Goal: Task Accomplishment & Management: Manage account settings

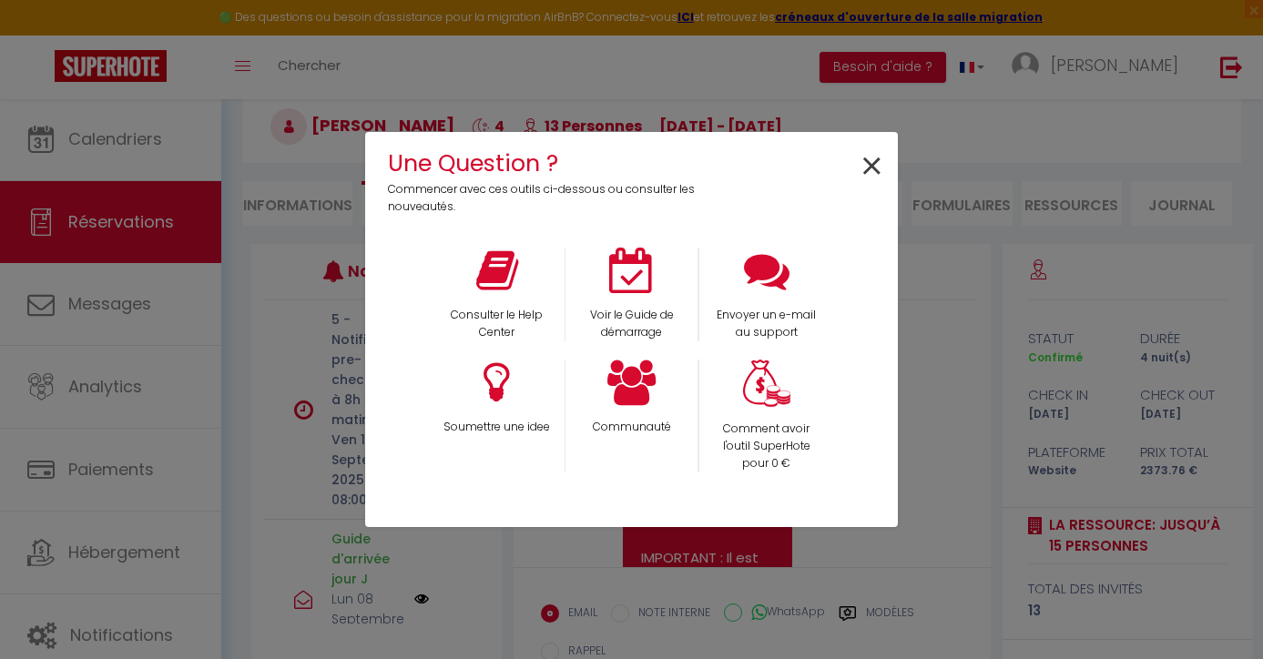
click at [880, 164] on span "×" at bounding box center [871, 166] width 25 height 57
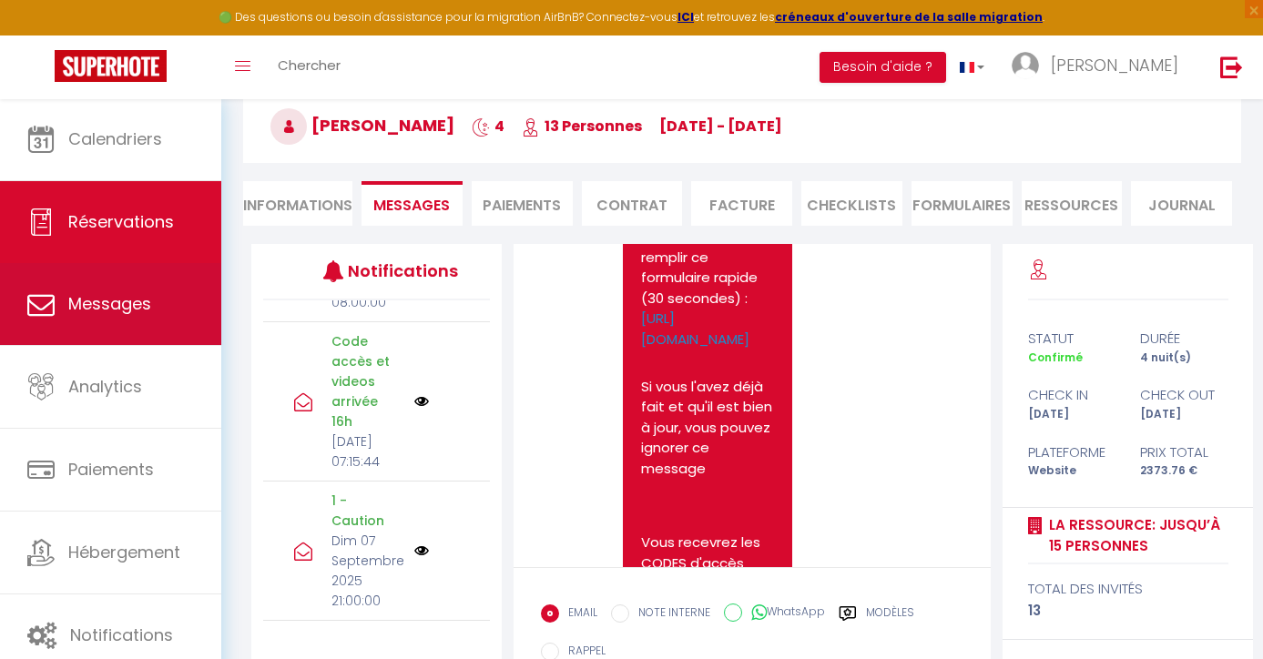
click at [120, 295] on span "Messages" at bounding box center [109, 303] width 83 height 23
select select "message"
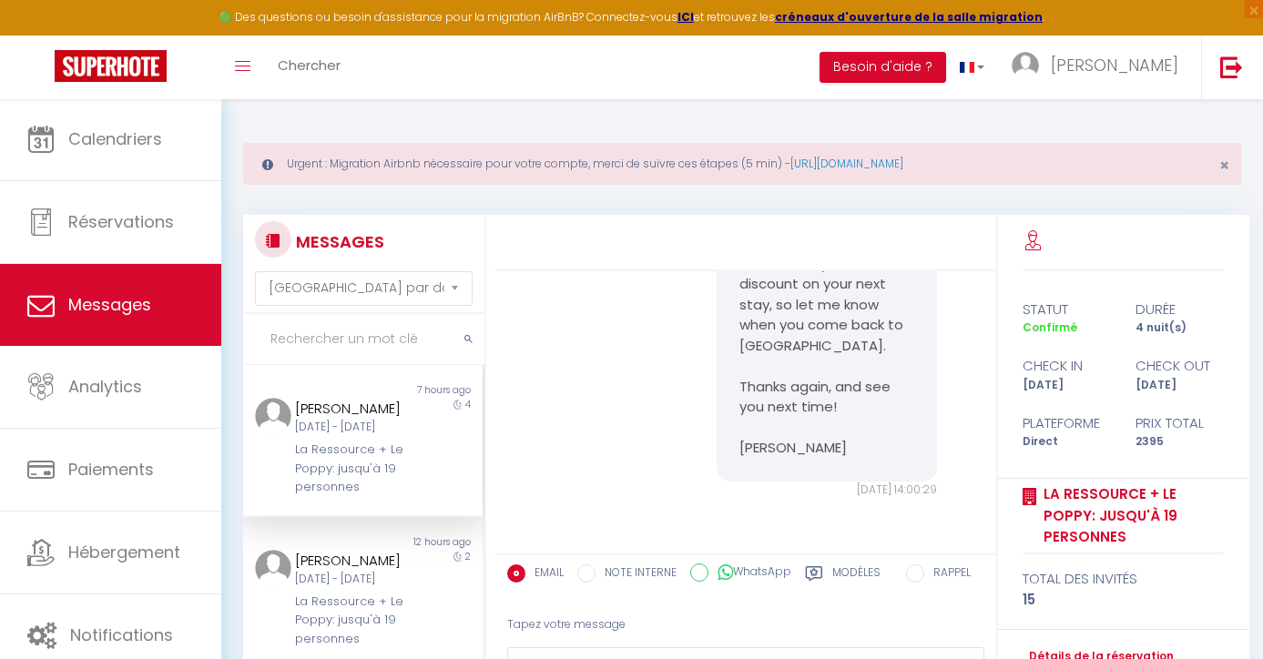
click at [362, 428] on div "[DATE] - [DATE]" at bounding box center [353, 427] width 116 height 17
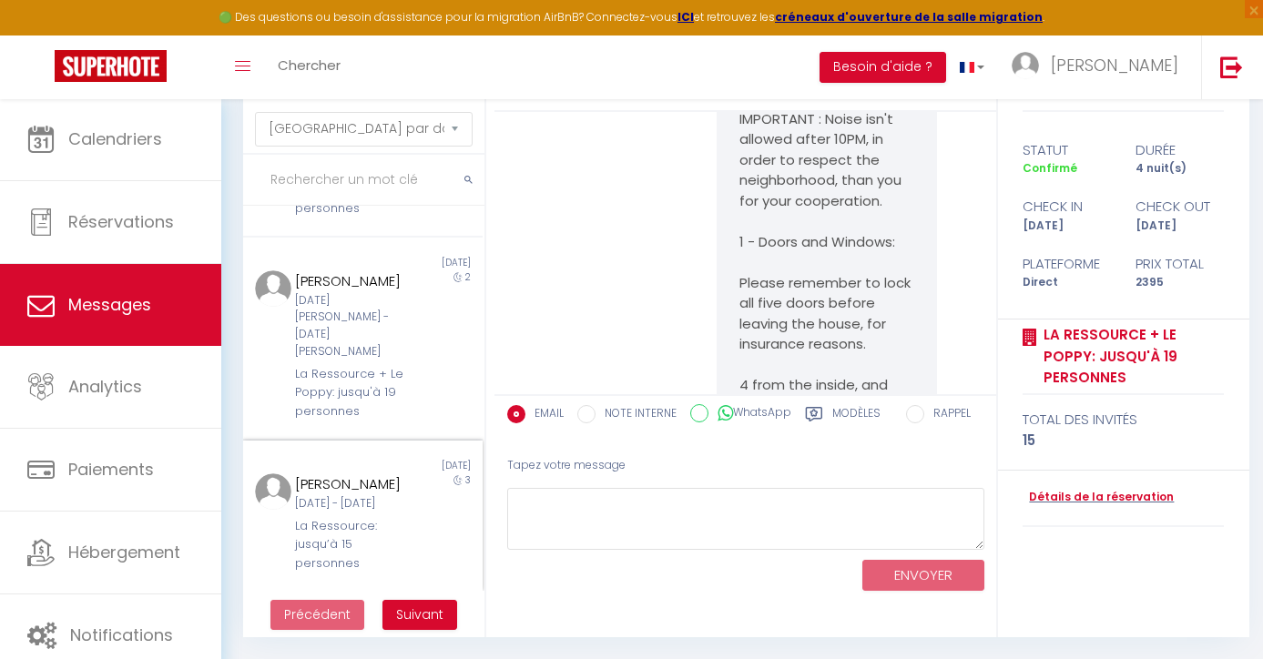
scroll to position [158, 0]
click at [422, 613] on span "Suivant" at bounding box center [419, 615] width 47 height 18
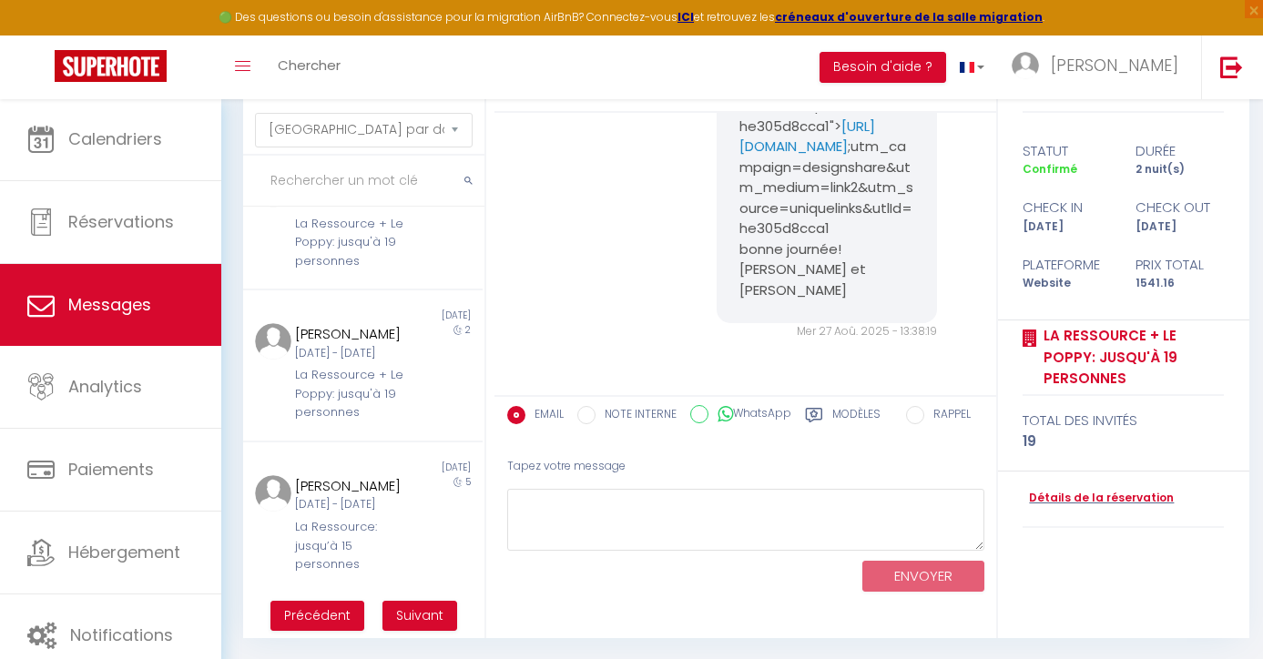
click at [411, 621] on span "Suivant" at bounding box center [419, 615] width 47 height 18
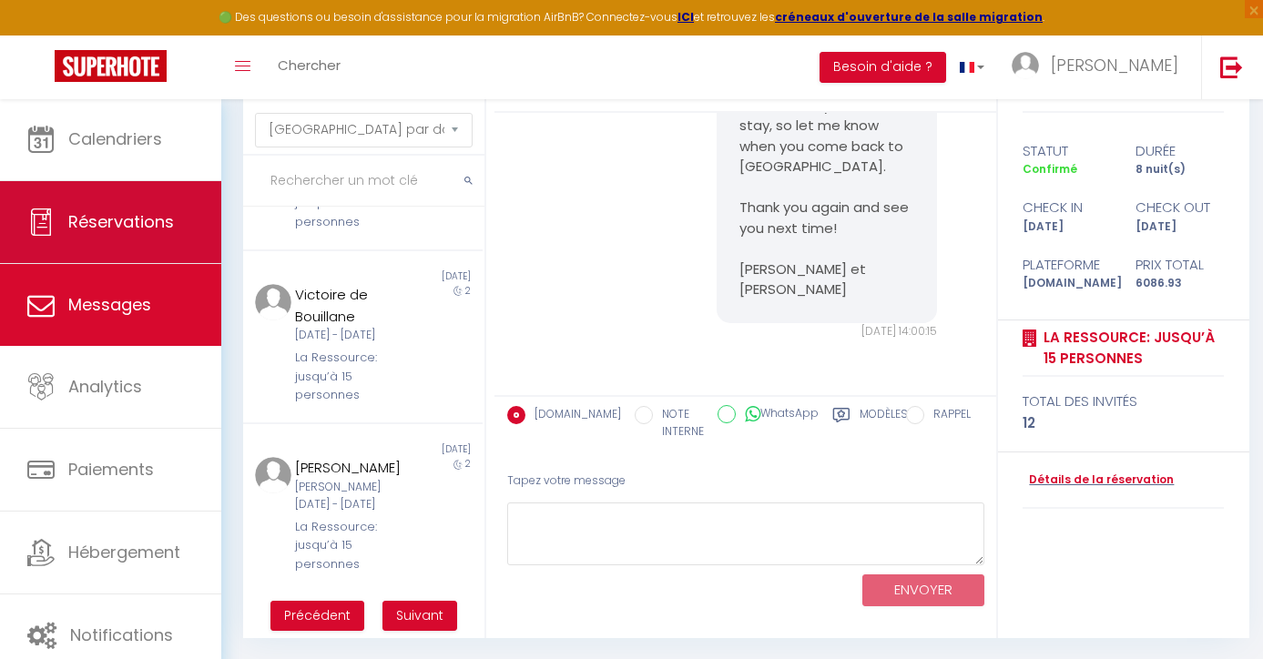
click at [153, 239] on link "Réservations" at bounding box center [110, 222] width 221 height 82
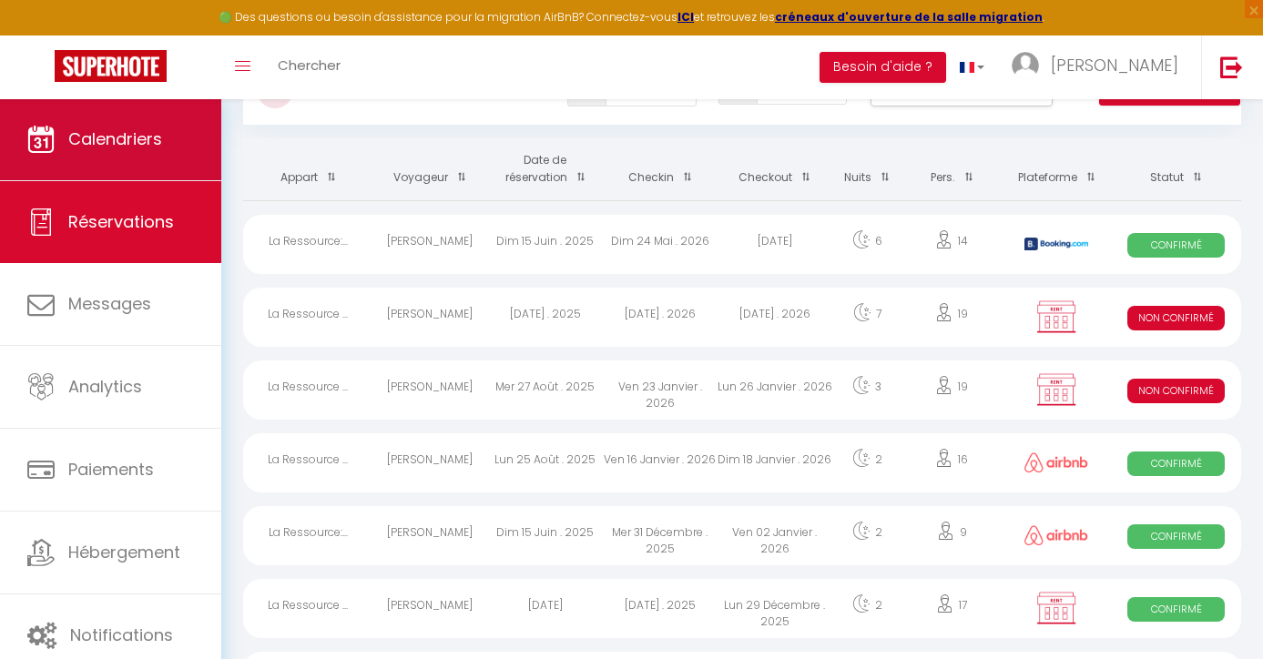
click at [83, 178] on link "Calendriers" at bounding box center [110, 139] width 221 height 82
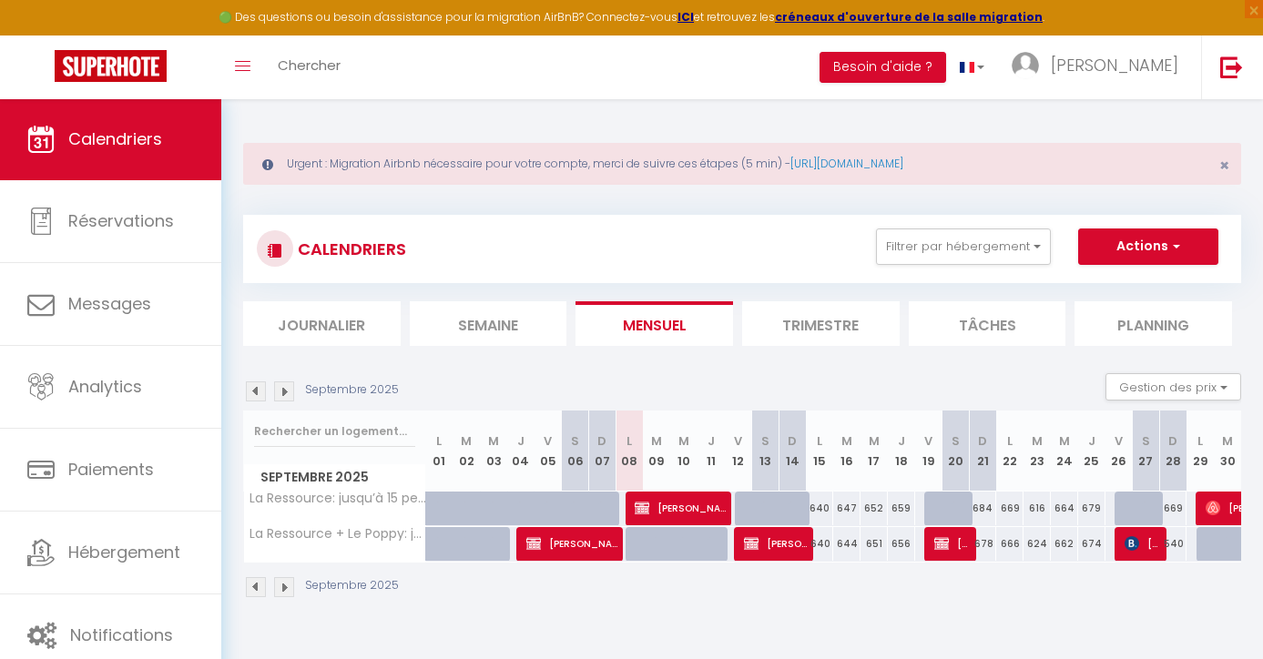
click at [258, 386] on img at bounding box center [256, 391] width 20 height 20
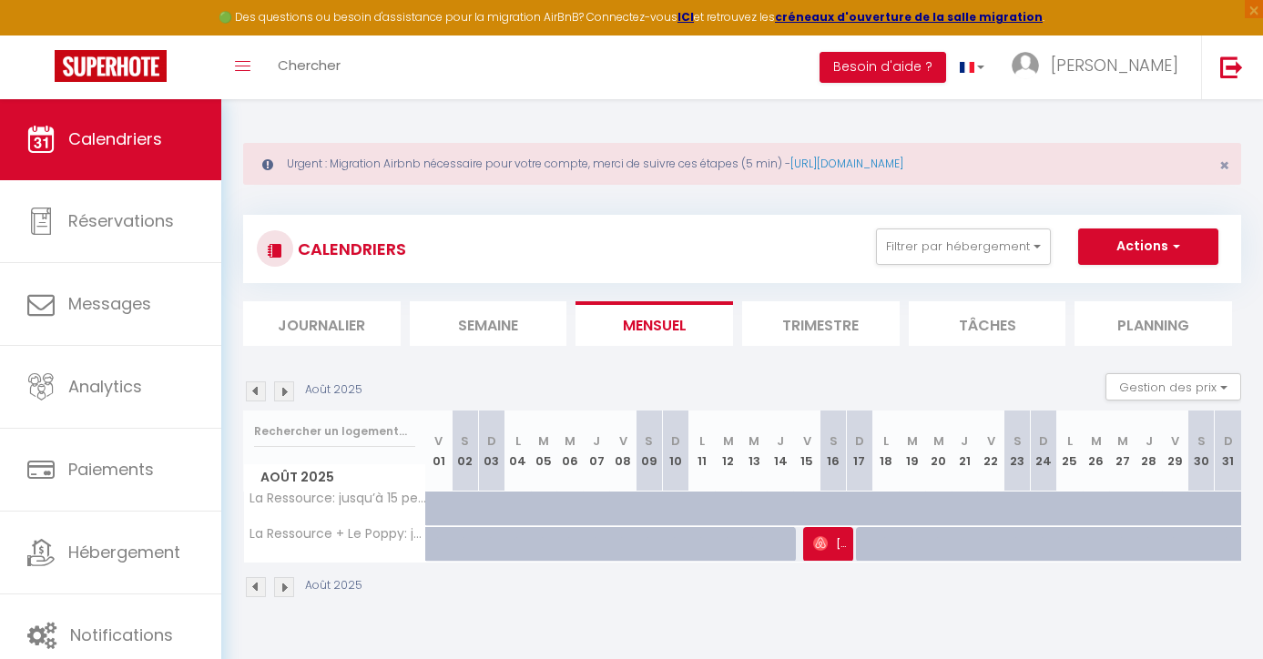
click at [258, 386] on img at bounding box center [256, 391] width 20 height 20
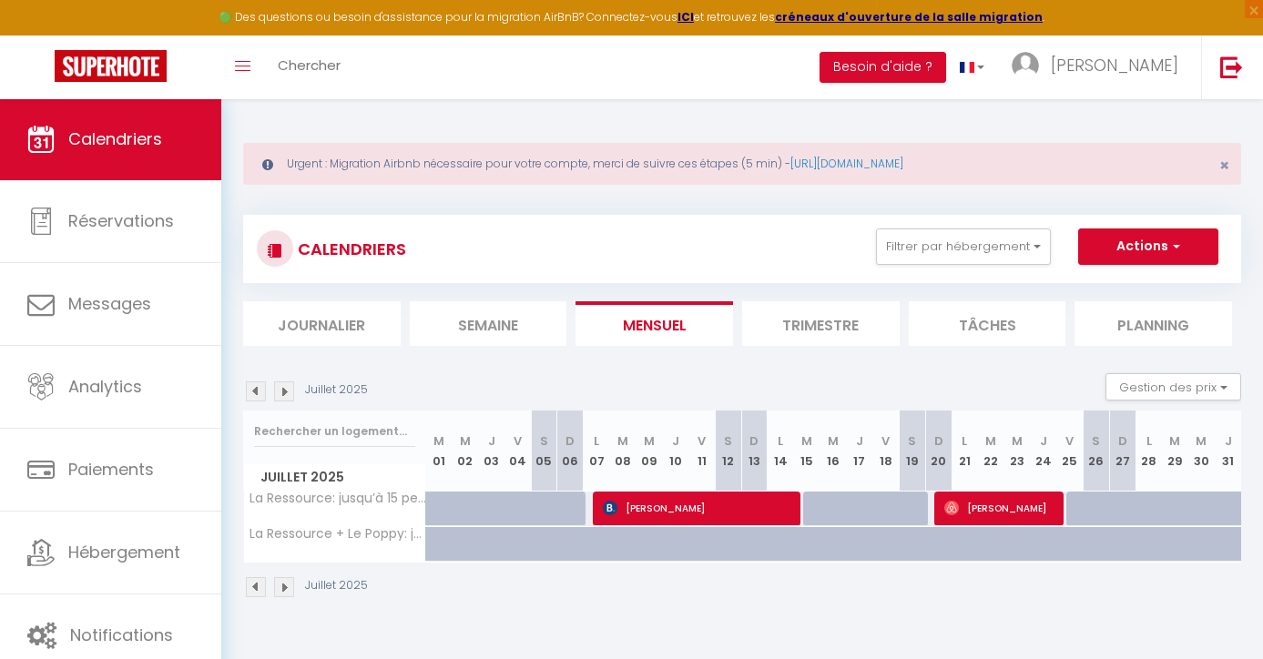
click at [721, 508] on span "[PERSON_NAME]" at bounding box center [700, 508] width 194 height 35
select select "OK"
select select "0"
select select "1"
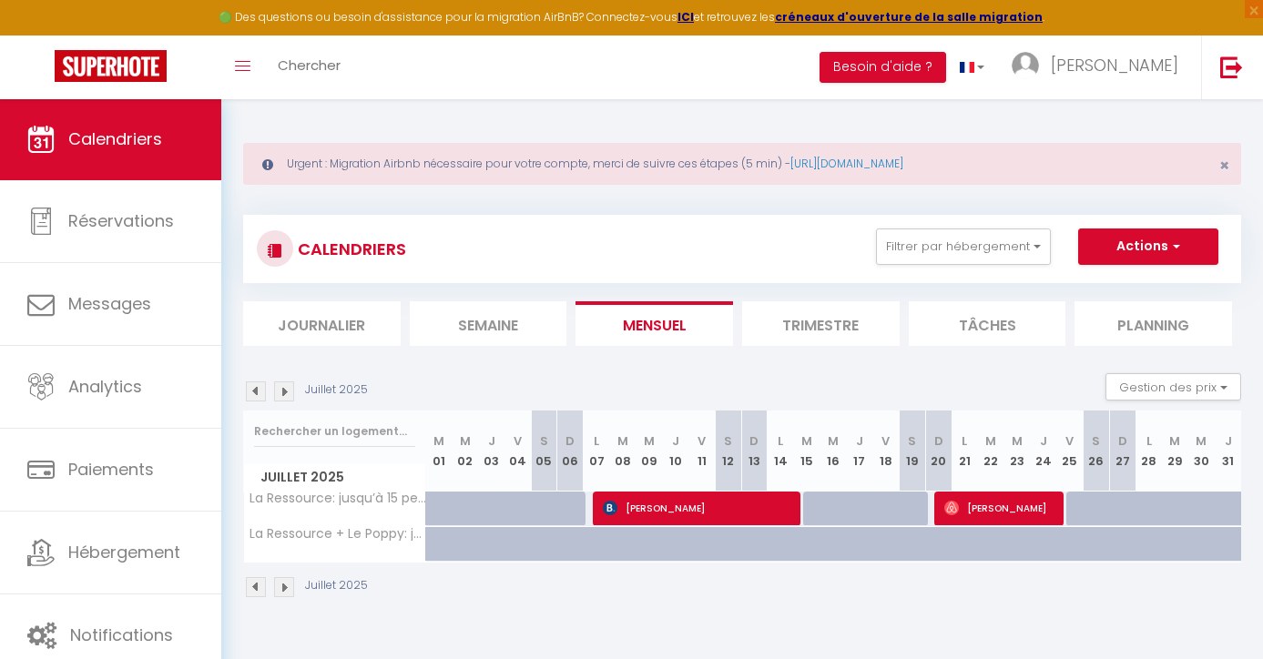
select select "1"
select select
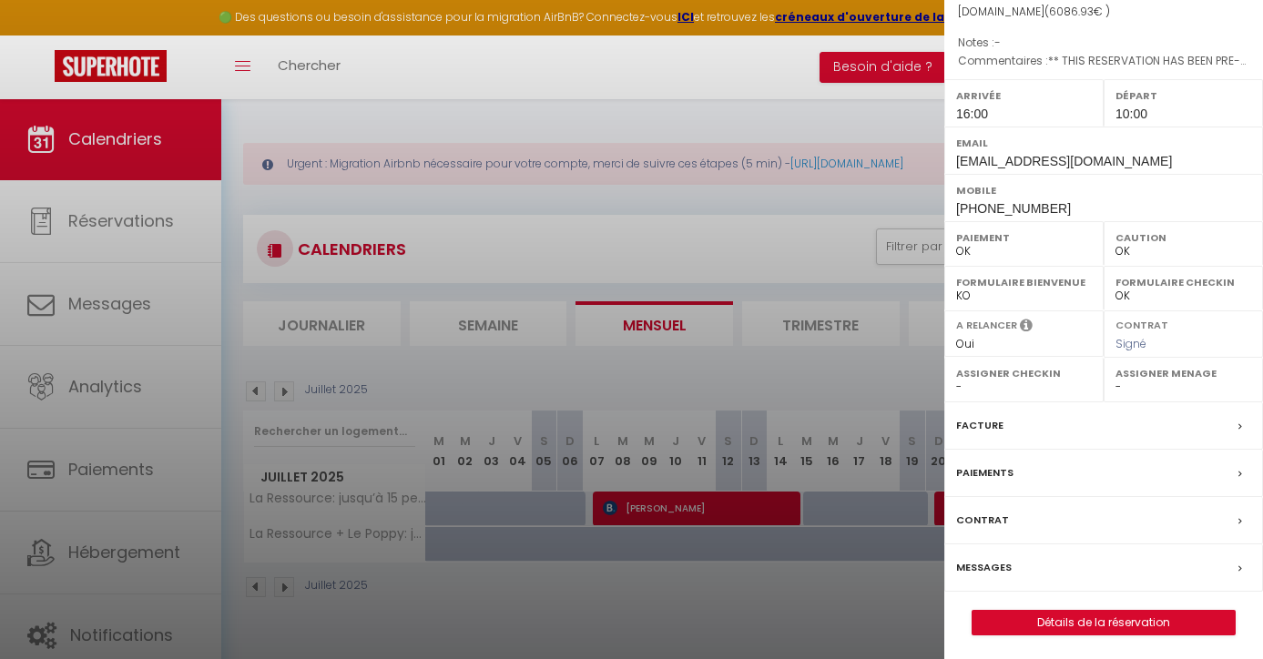
scroll to position [184, 0]
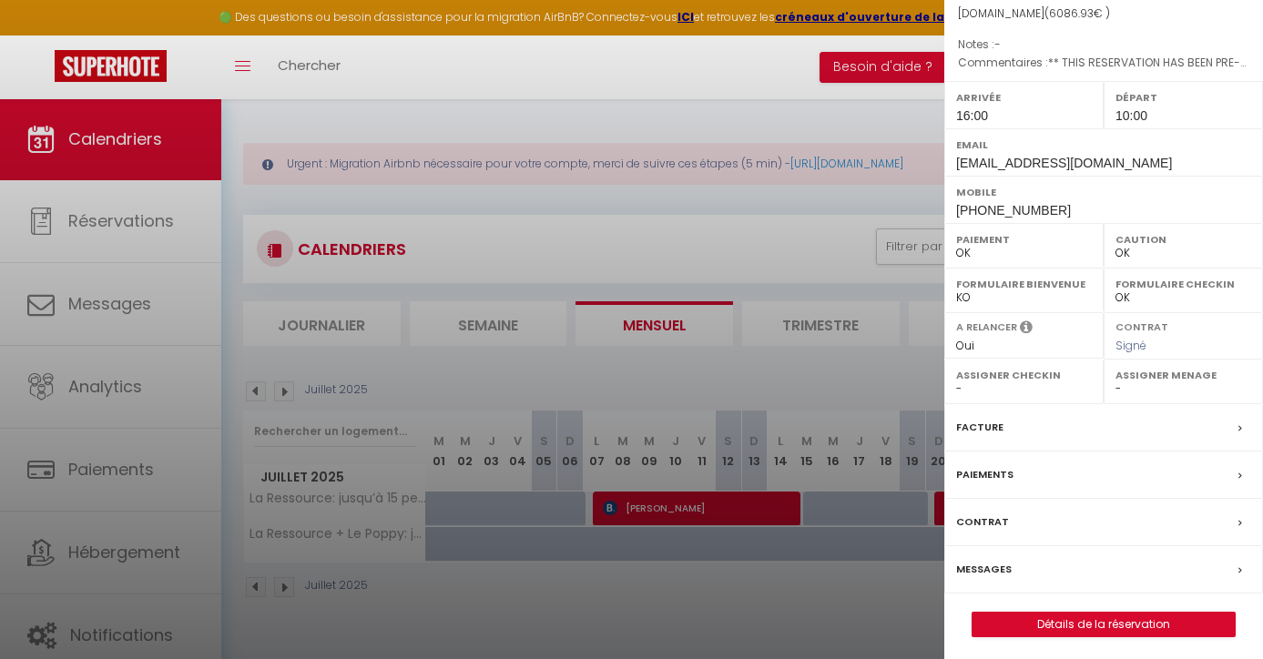
click at [967, 564] on label "Messages" at bounding box center [984, 569] width 56 height 19
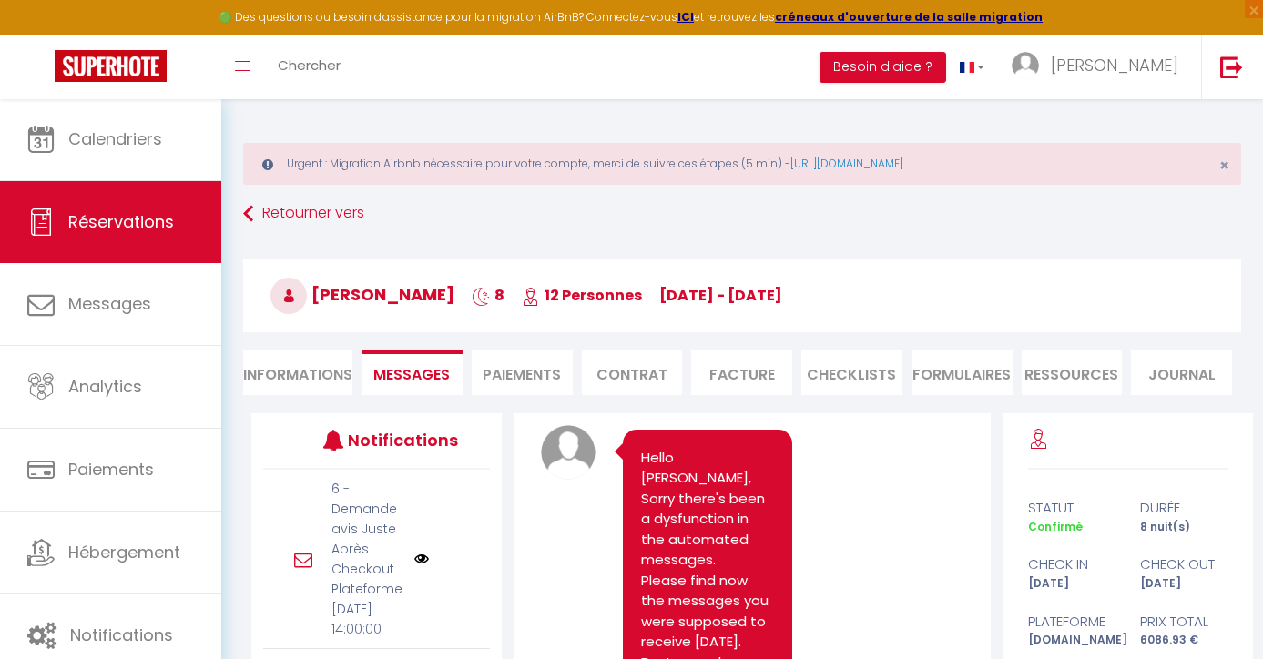
scroll to position [4917, 0]
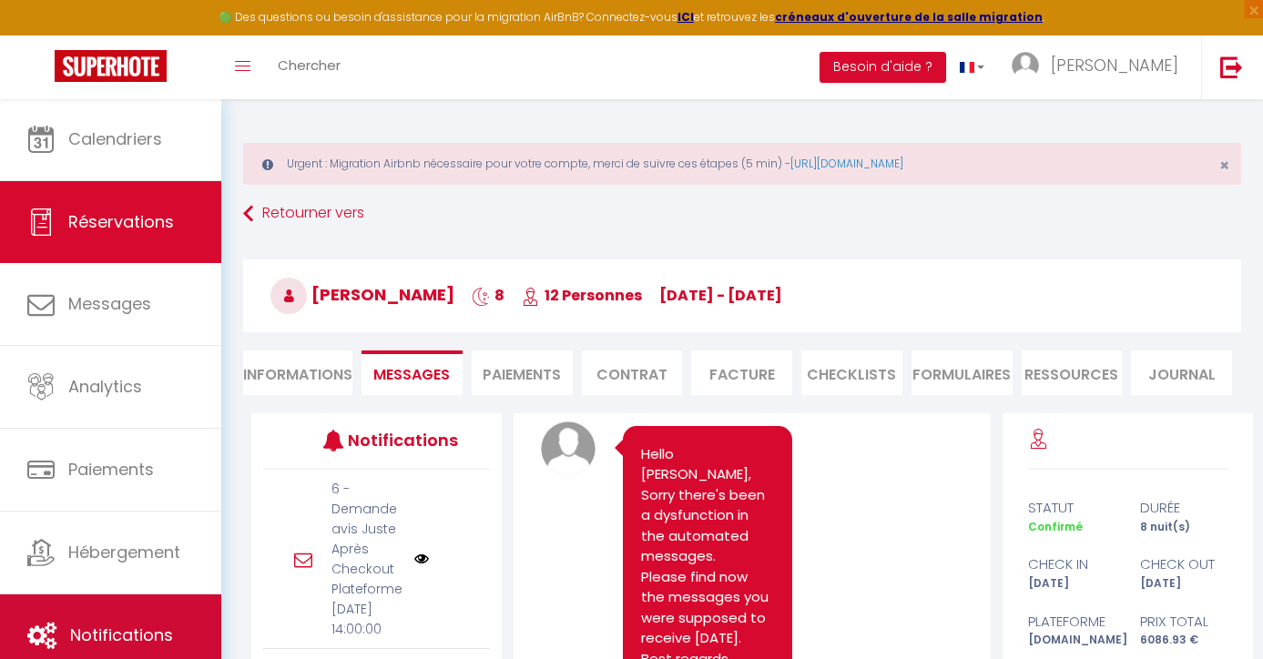
click at [113, 613] on link "Notifications" at bounding box center [110, 636] width 221 height 82
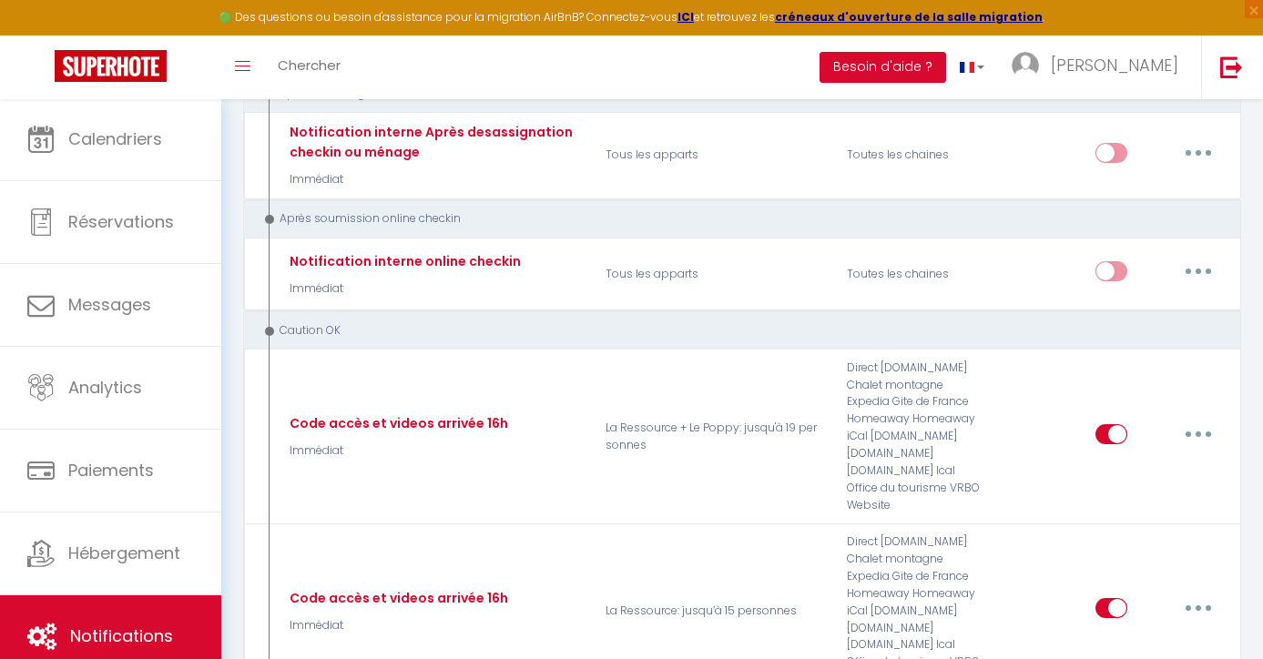
scroll to position [3899, 0]
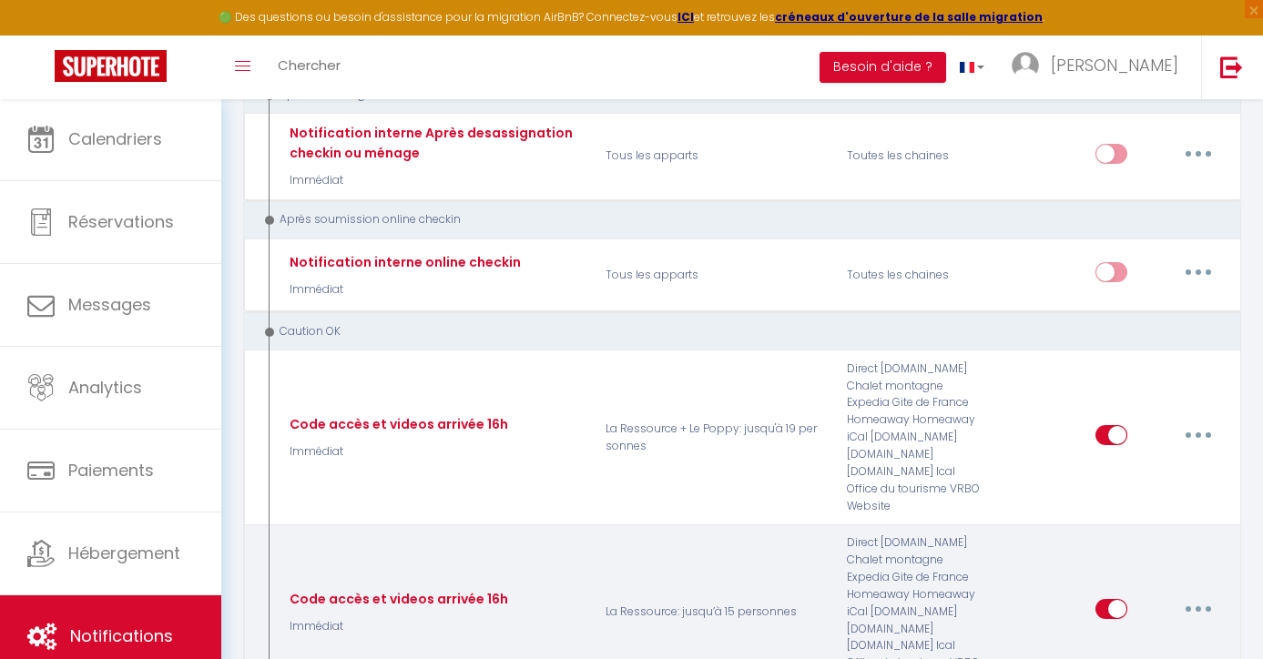
click at [1192, 595] on button "button" at bounding box center [1198, 609] width 51 height 29
click at [1132, 449] on link "Editer" at bounding box center [1150, 464] width 135 height 31
type input "Code accès et videos arrivée 16h"
select select "24"
select select "Immédiat"
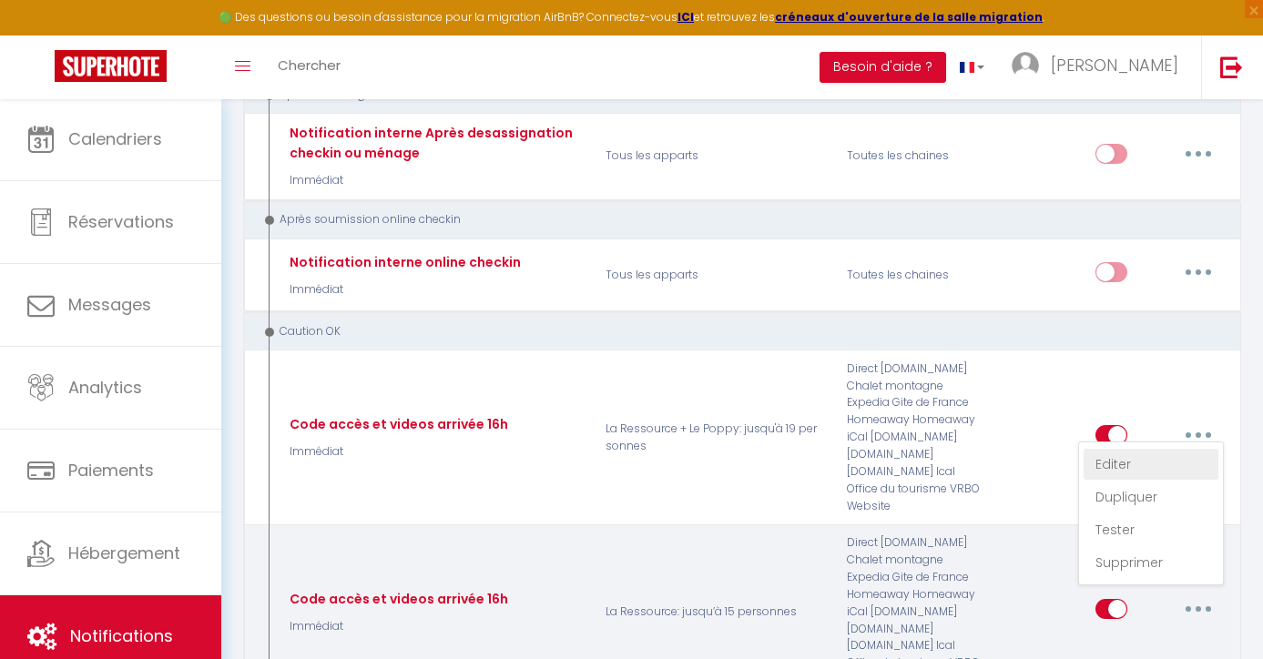
checkbox input "false"
select select
checkbox input "false"
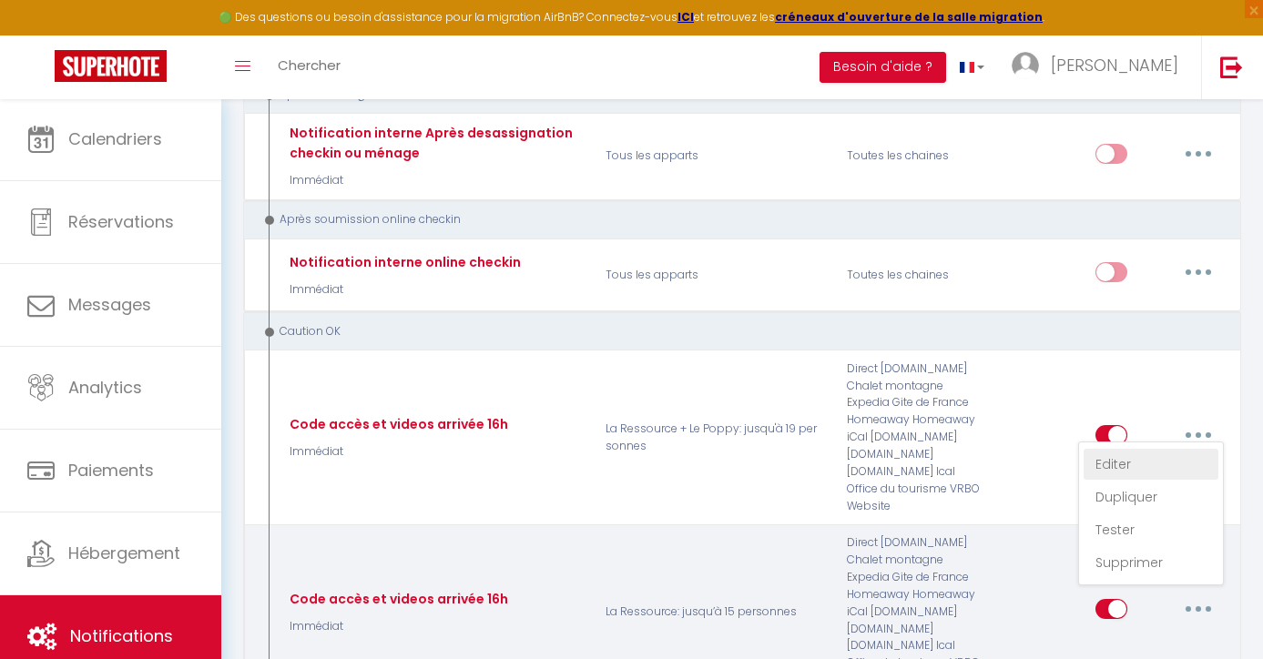
radio input "true"
type input "Codes accès et vidéos arrivée"
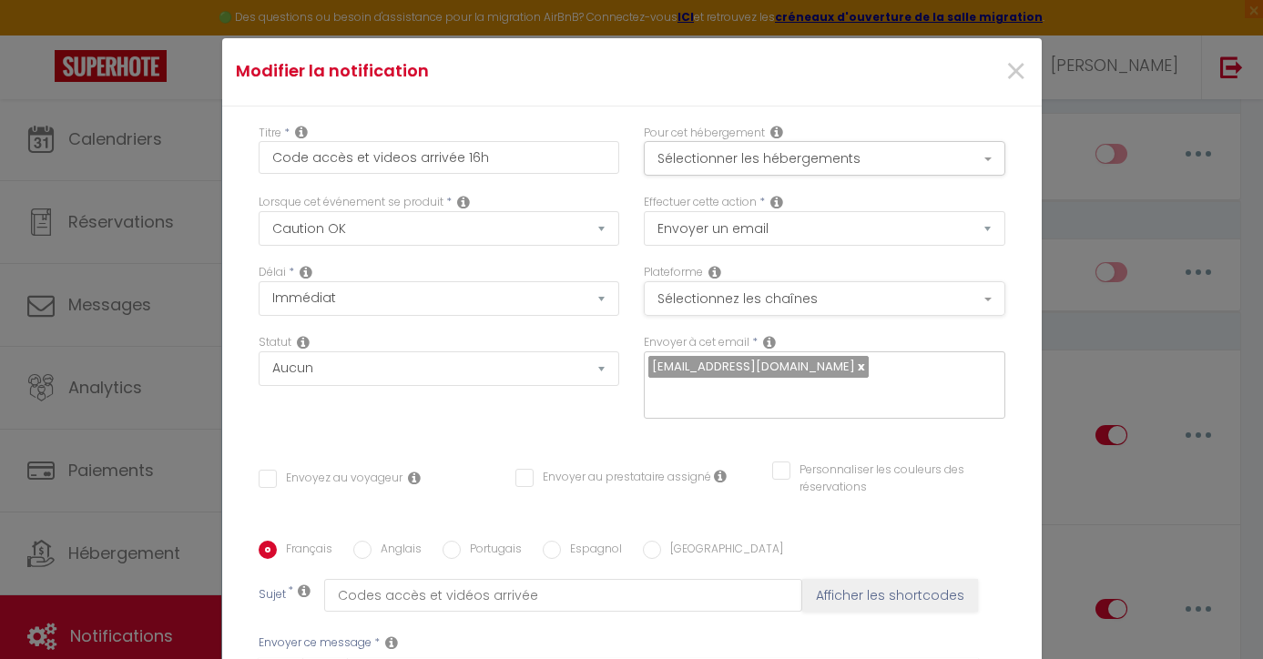
click at [792, 290] on button "Sélectionnez les chaînes" at bounding box center [824, 298] width 361 height 35
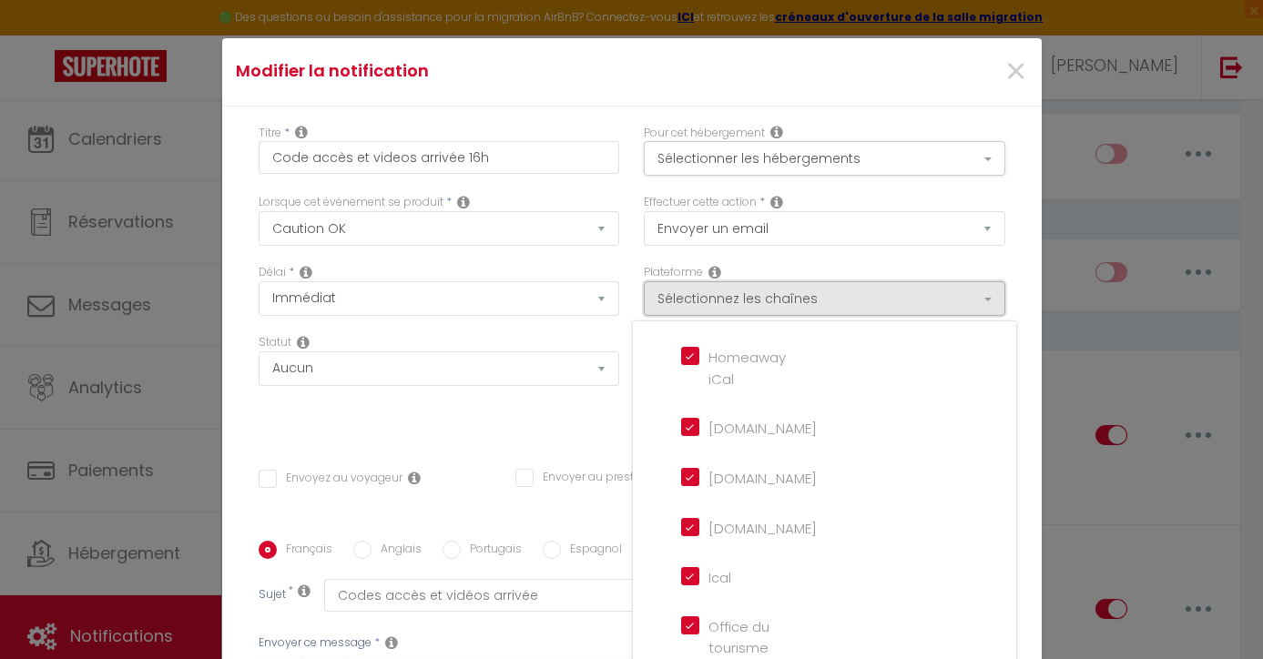
scroll to position [416, 0]
click at [755, 160] on button "Sélectionner les hébergements" at bounding box center [824, 158] width 361 height 35
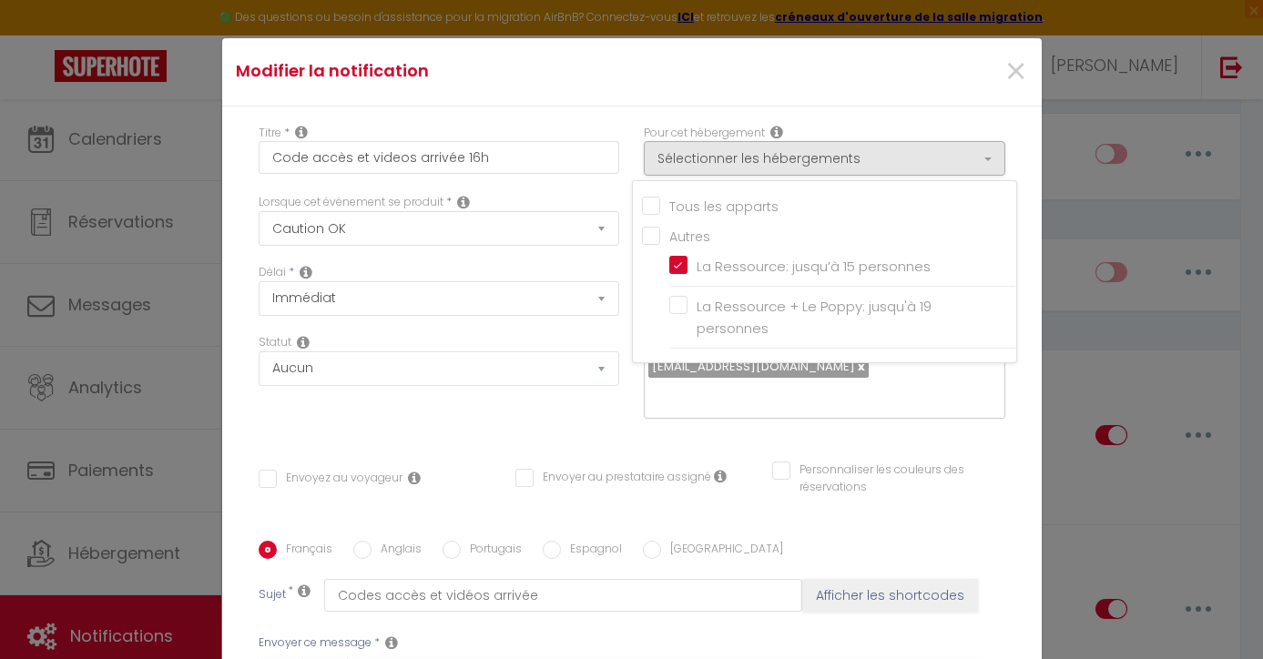
click at [570, 410] on div "Statut Aucun Si la réservation est payée Si réservation non payée Si la caution…" at bounding box center [438, 385] width 385 height 103
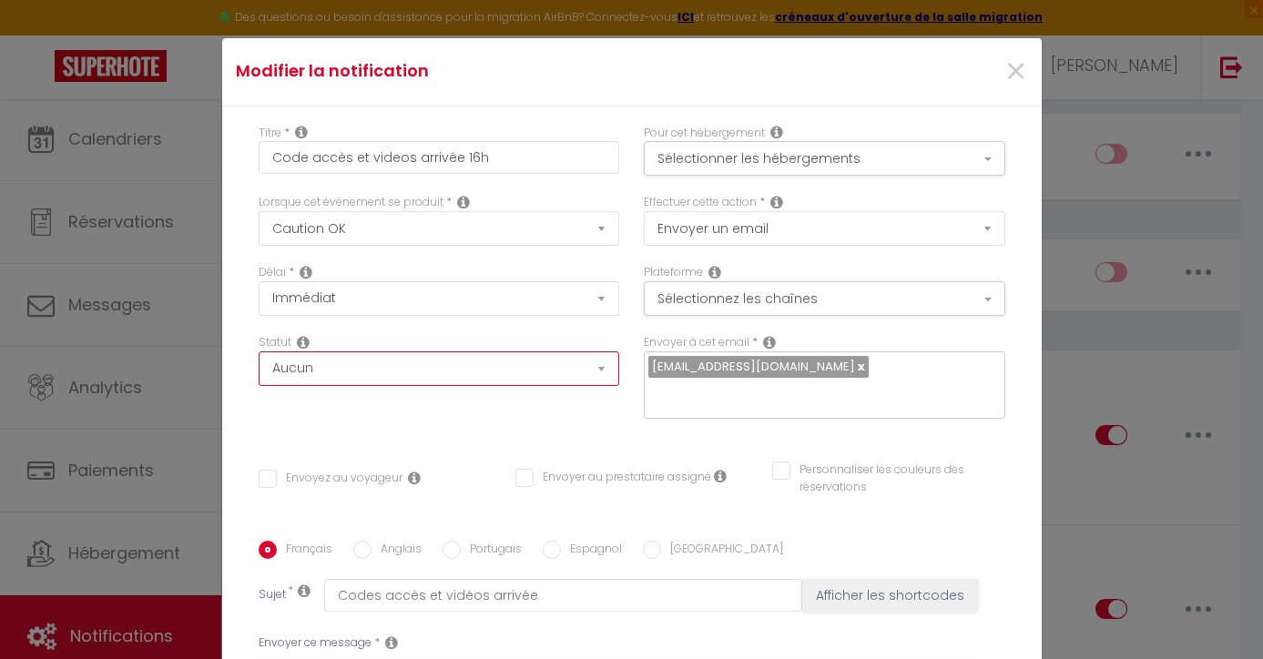
select select "if_deposit_is_paid"
checkbox input "false"
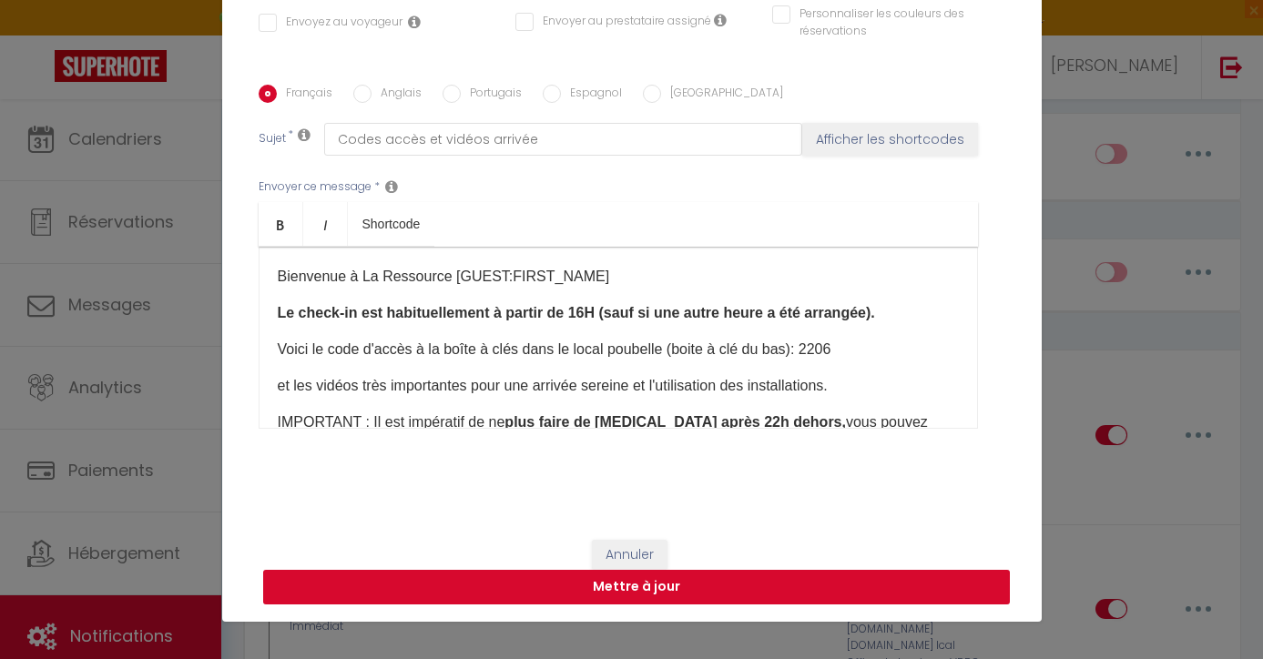
scroll to position [76, 0]
click at [586, 593] on button "Mettre à jour" at bounding box center [636, 587] width 747 height 35
checkbox input "false"
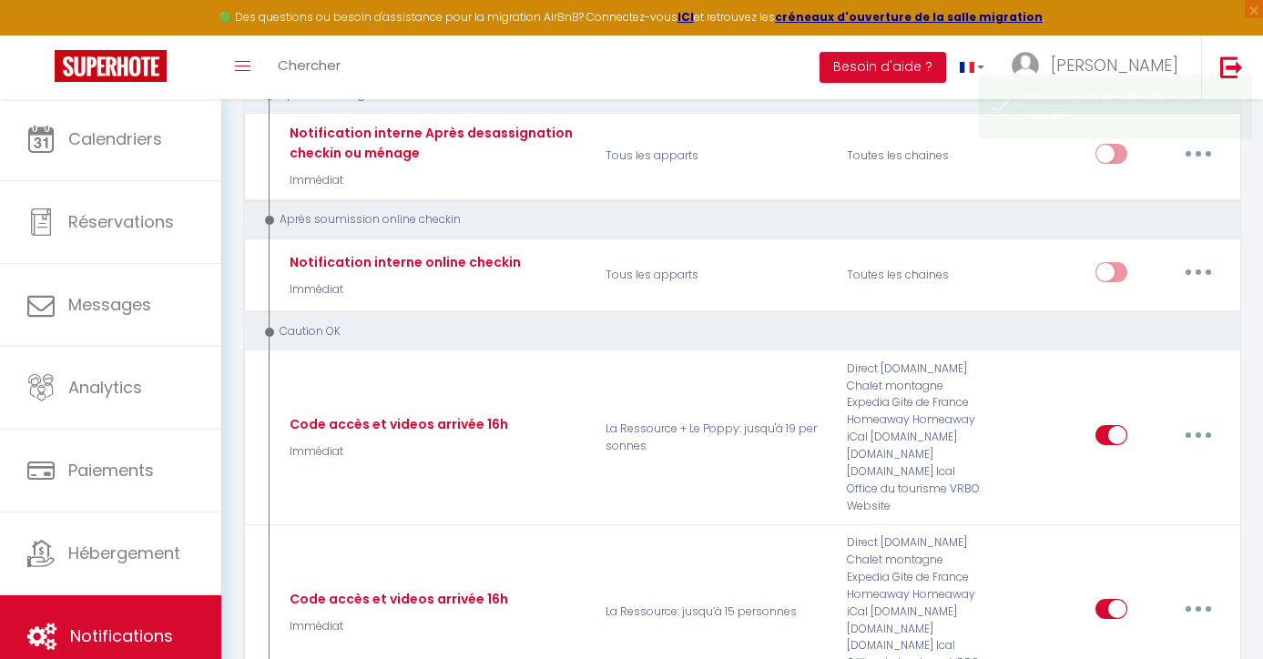
scroll to position [0, 0]
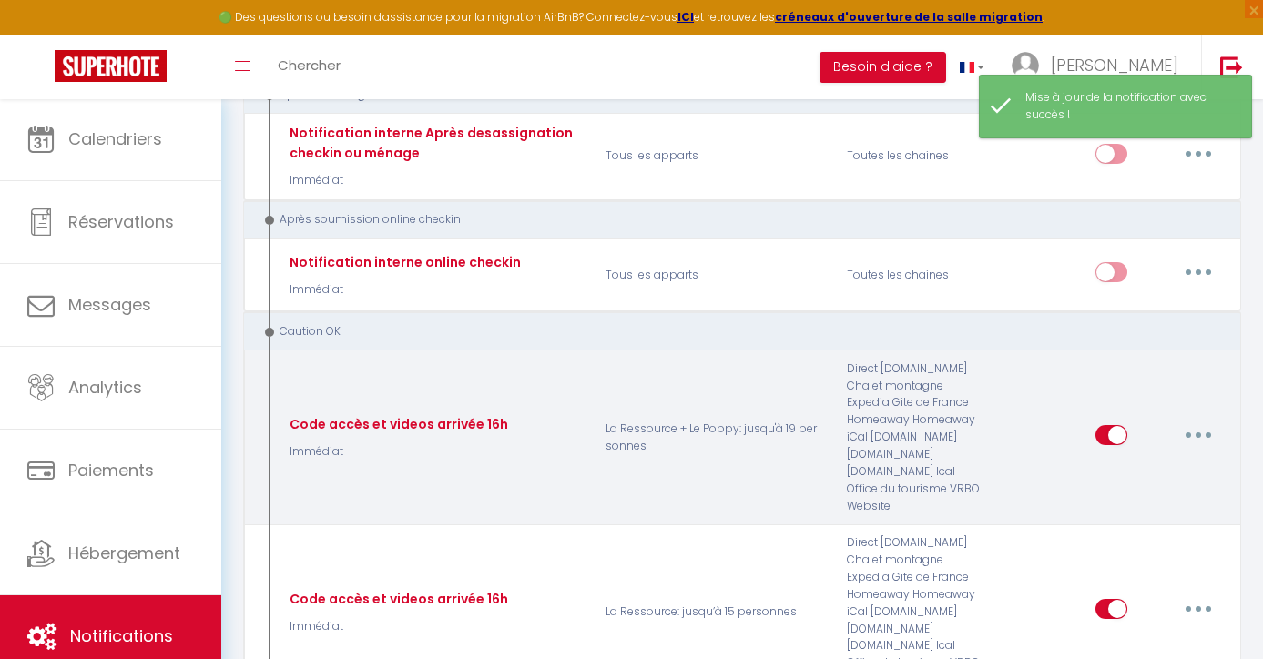
click at [1192, 421] on button "button" at bounding box center [1198, 435] width 51 height 29
click at [1120, 461] on link "Editer" at bounding box center [1150, 476] width 135 height 31
type input "Code accès et videos arrivée 16h"
select select "24"
select select "Immédiat"
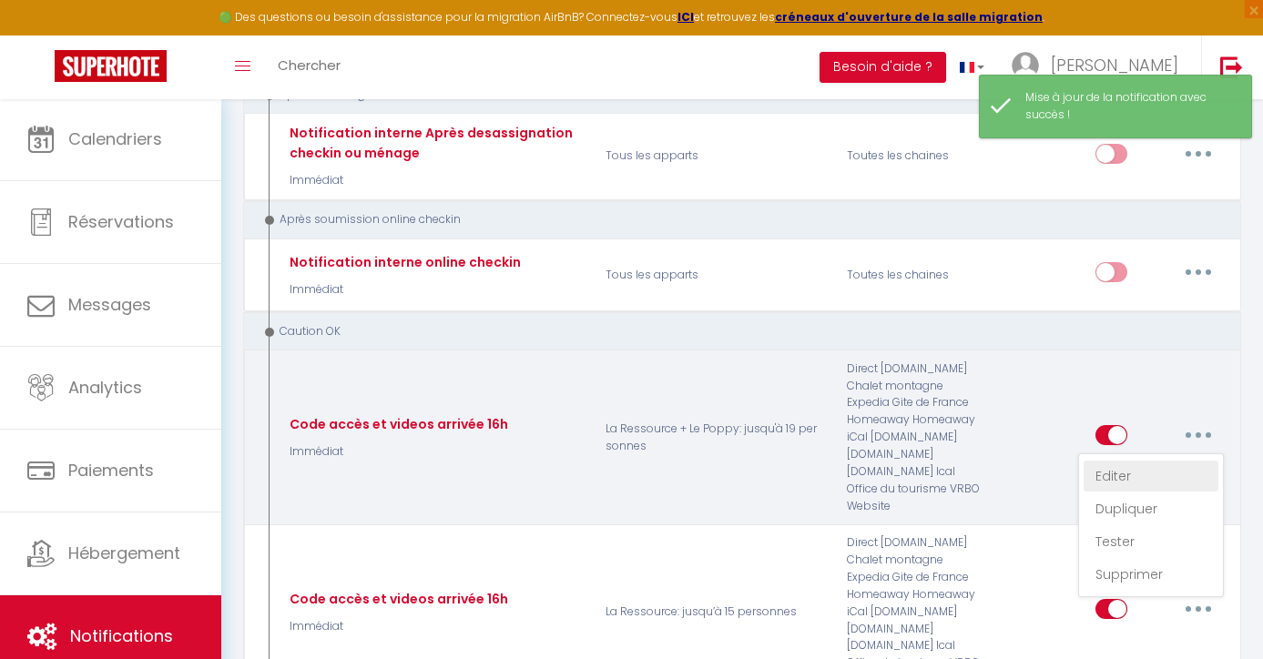
select select
checkbox input "false"
radio input "true"
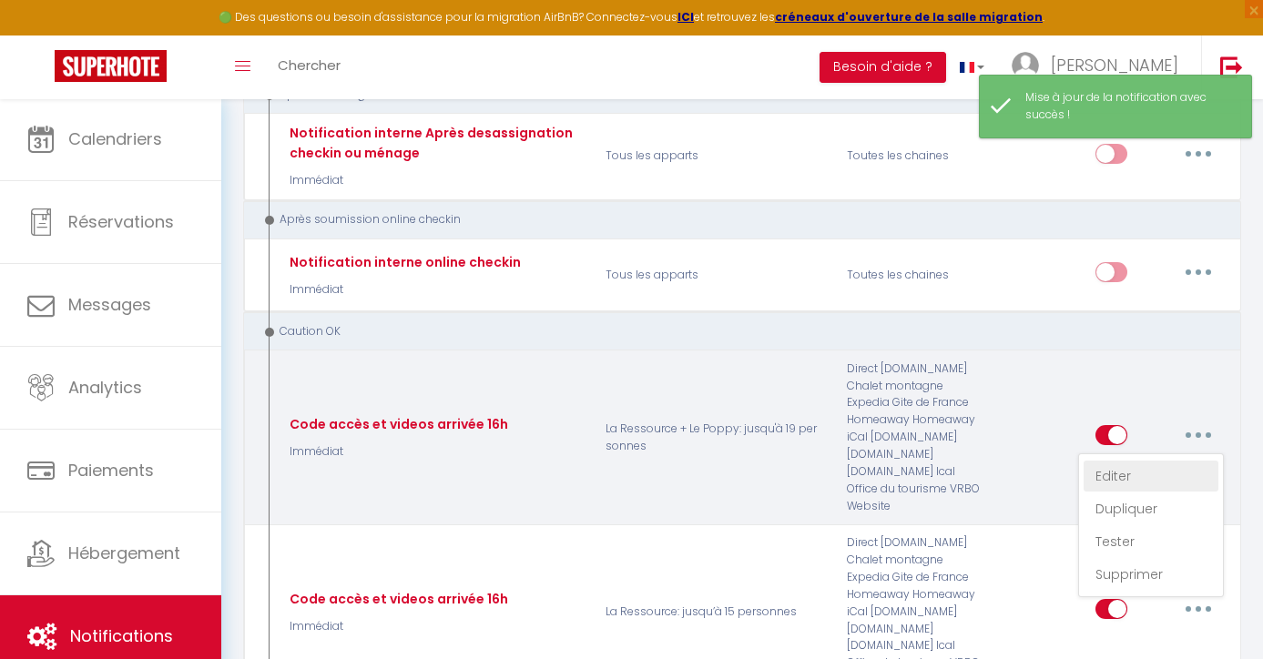
type input "Codes accès et vidéos arrivée"
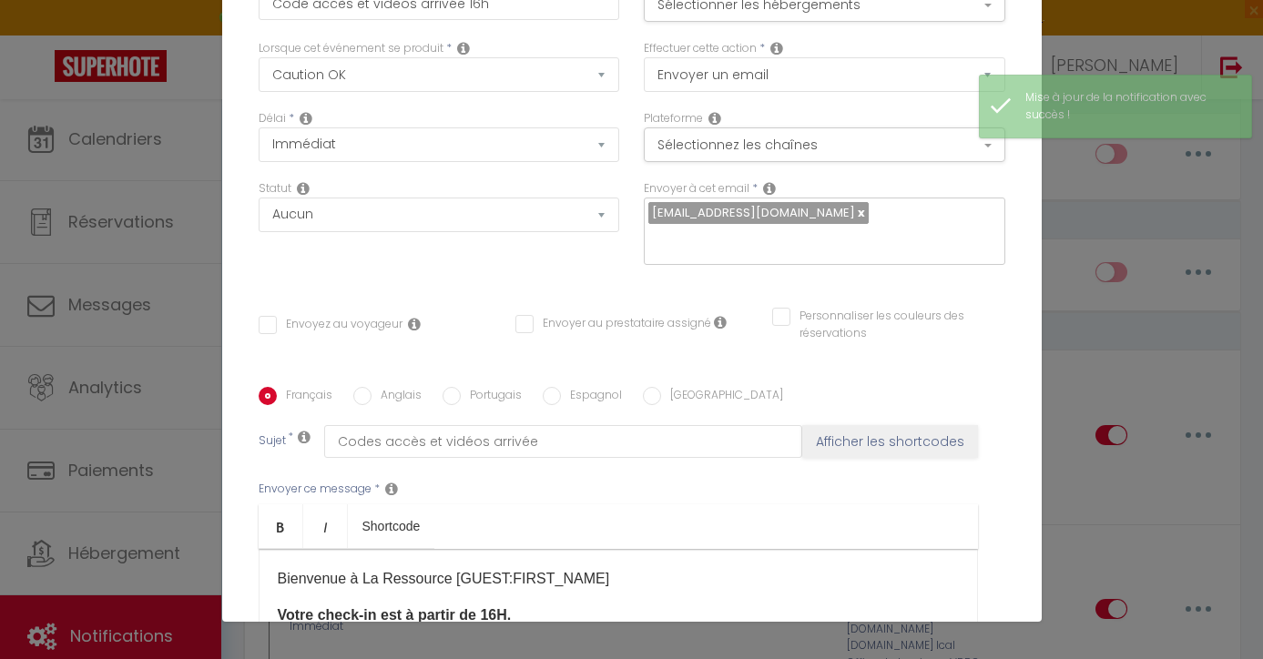
scroll to position [46, 0]
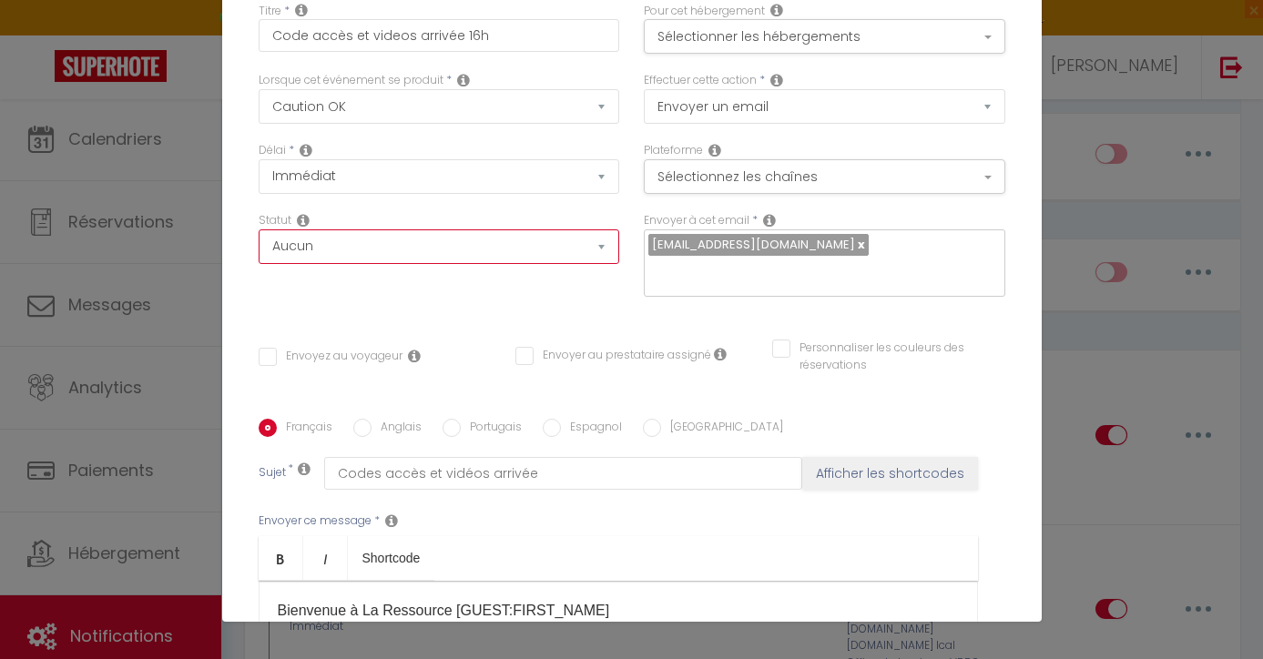
select select "if_deposit_is_paid"
checkbox input "false"
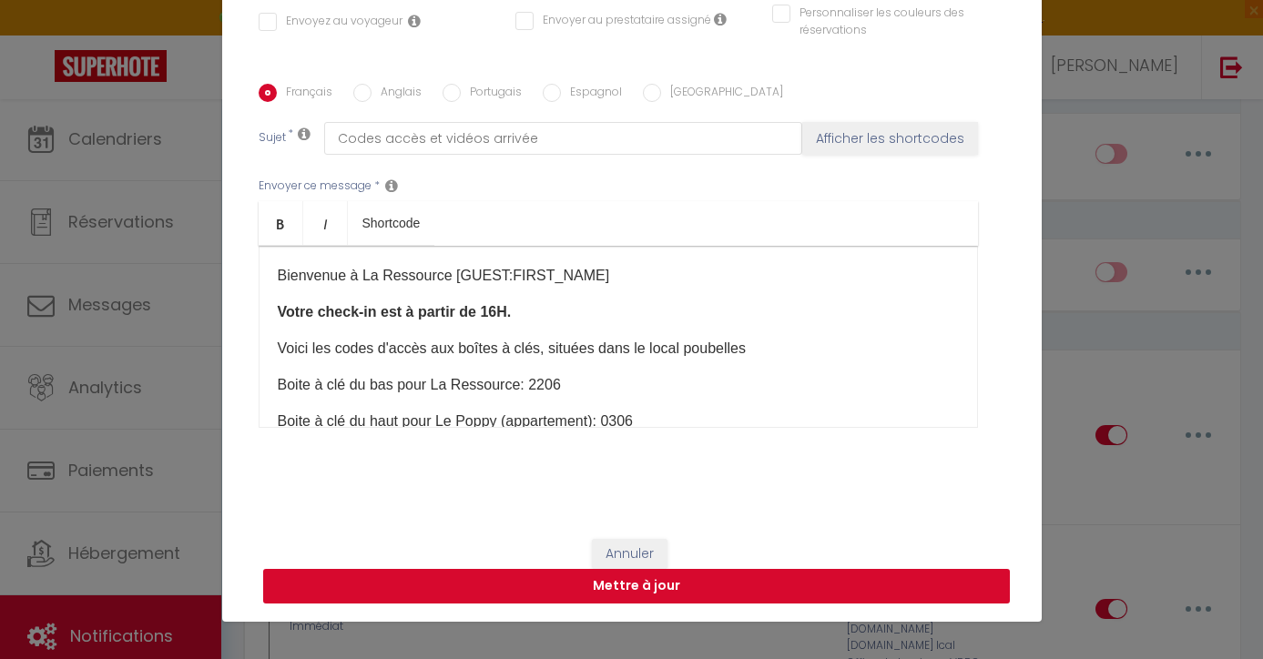
scroll to position [381, 0]
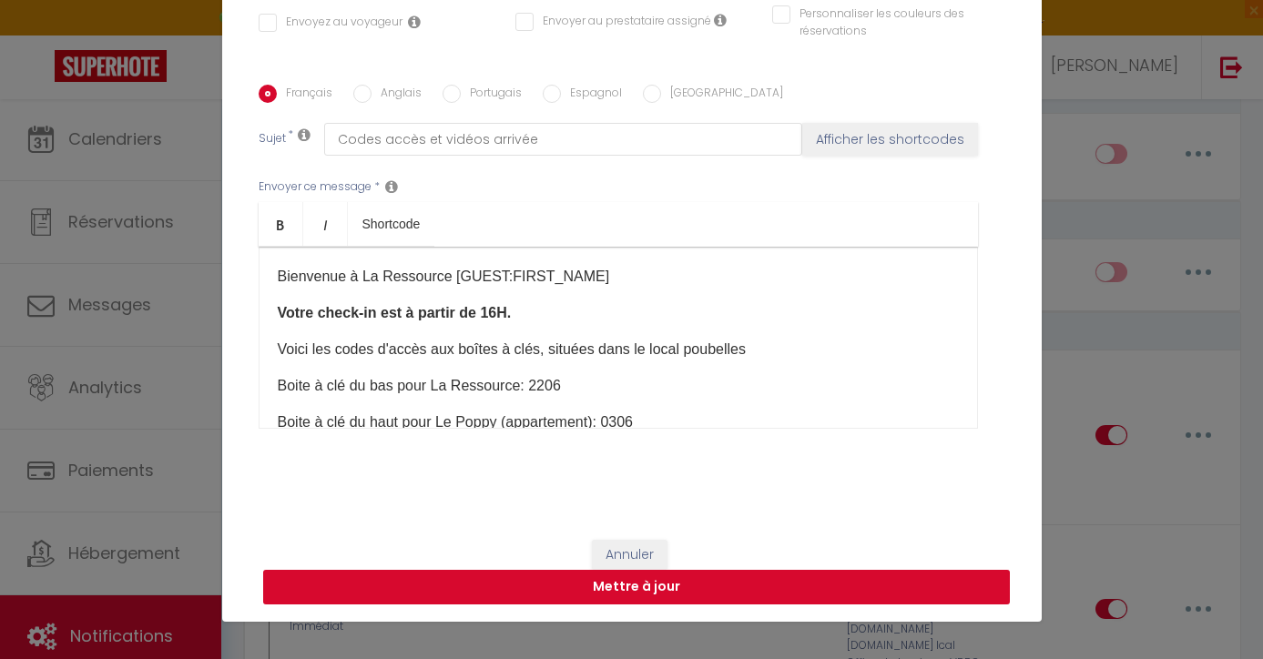
click at [608, 591] on button "Mettre à jour" at bounding box center [636, 587] width 747 height 35
checkbox input "false"
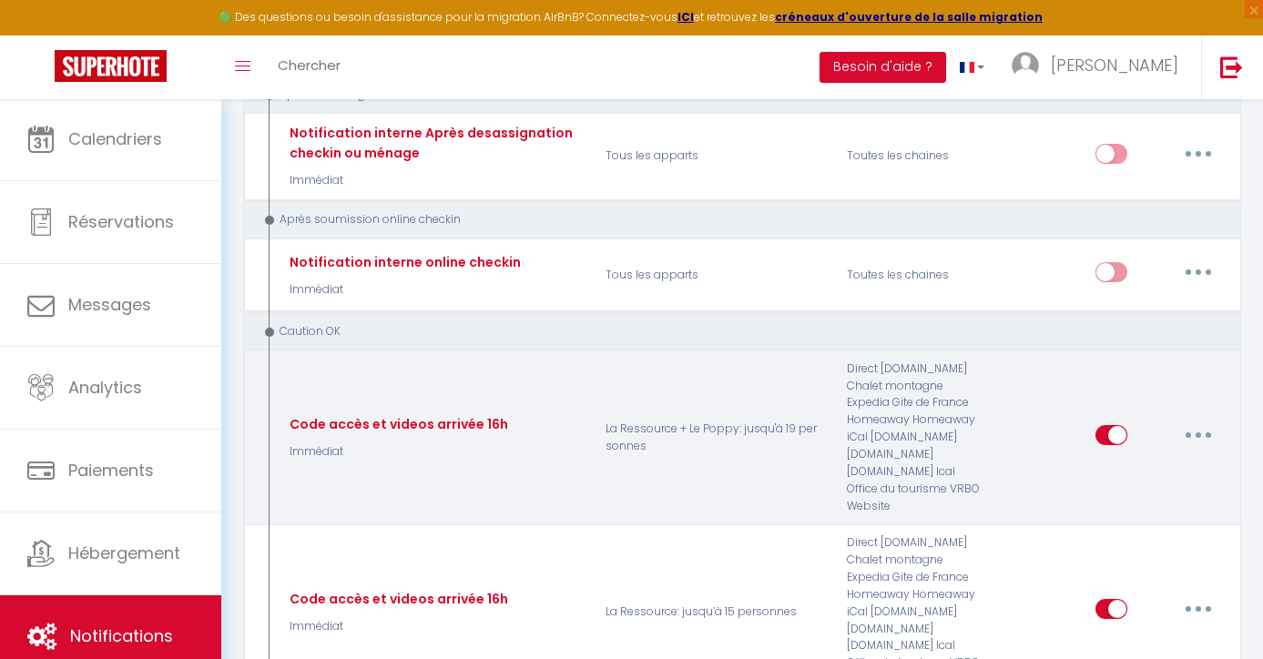
click at [1187, 421] on button "button" at bounding box center [1198, 435] width 51 height 29
click at [1134, 461] on link "Editer" at bounding box center [1150, 476] width 135 height 31
type input "Code accès et videos arrivée 16h"
select select "24"
select select "Immédiat"
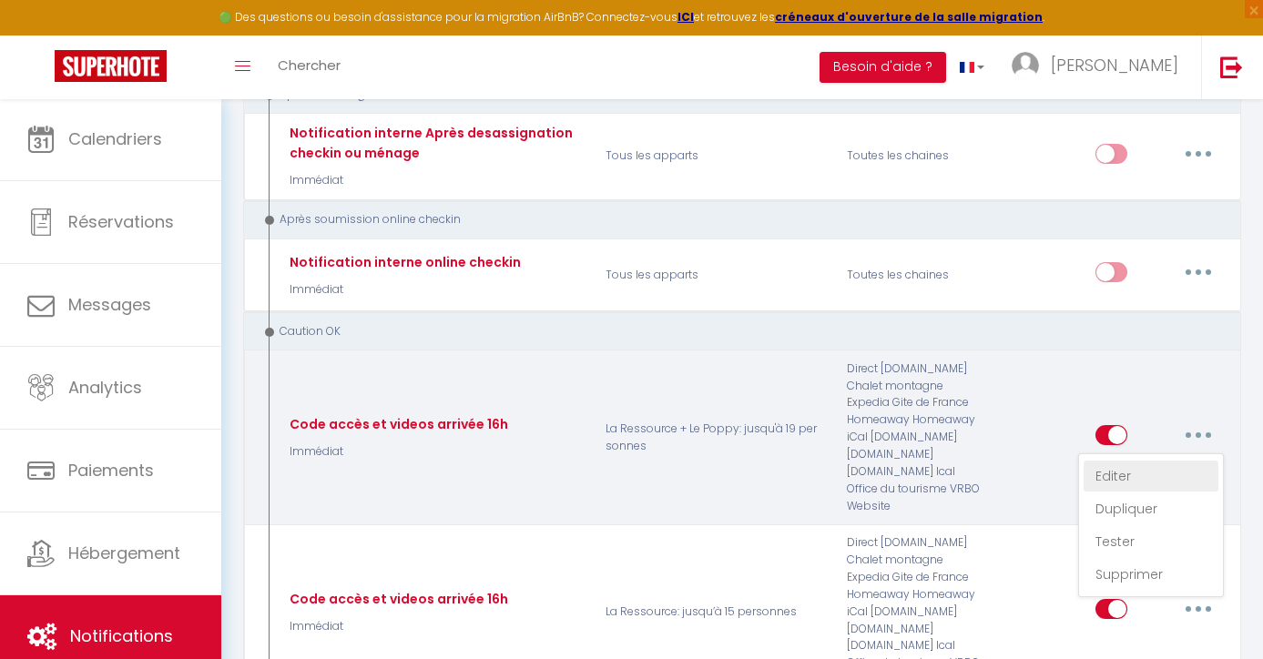
select select "if_deposit_is_paid"
checkbox input "false"
radio input "true"
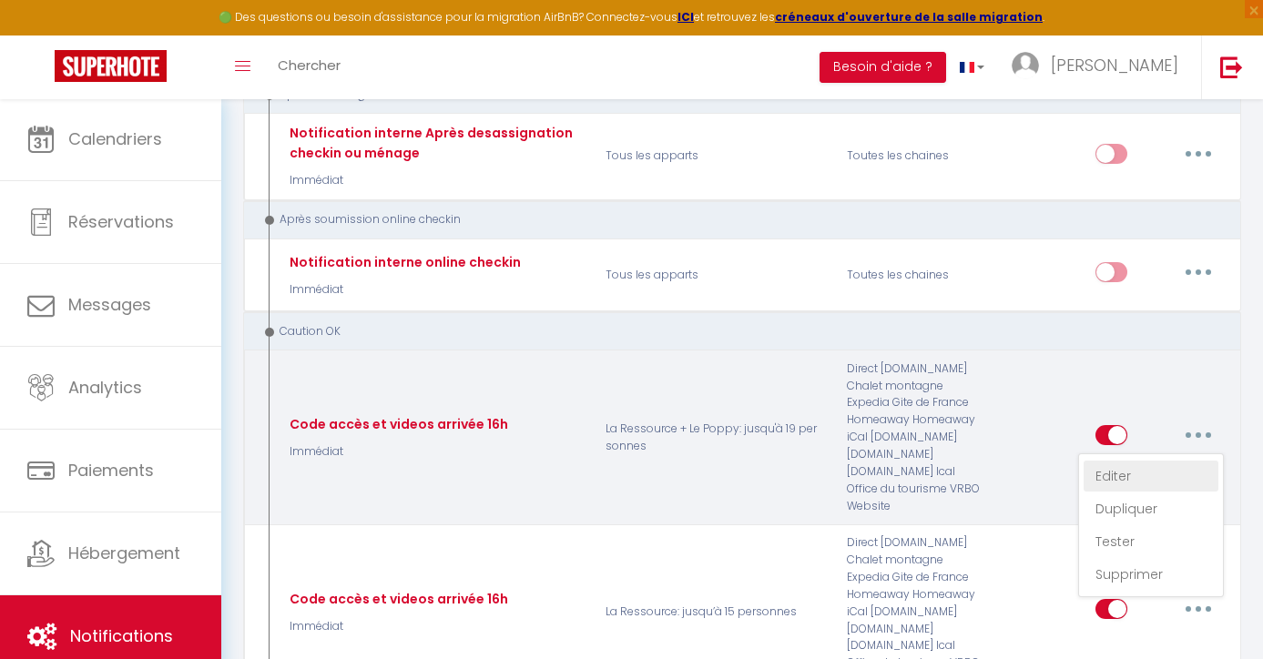
type input "Codes accès et vidéos arrivée"
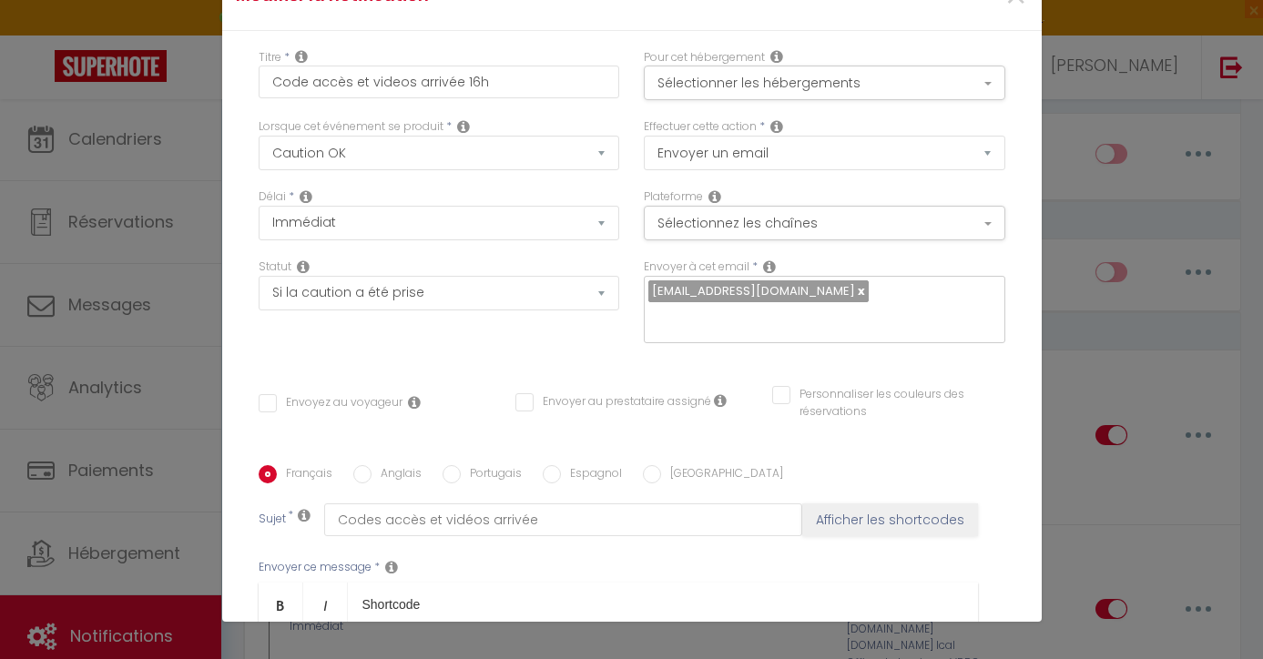
click at [1122, 254] on div "Modifier la notification × Titre * Code accès et videos arrivée 16h Pour cet hé…" at bounding box center [631, 329] width 1263 height 659
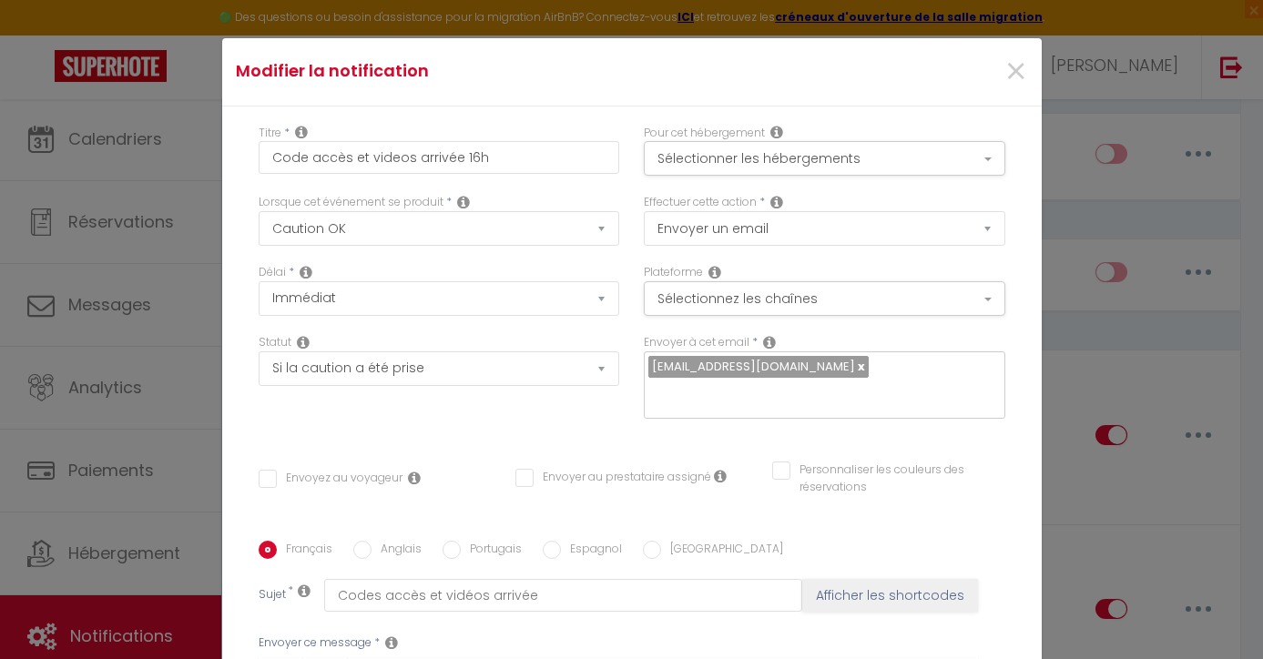
scroll to position [-1, 0]
click at [1096, 127] on div "Modifier la notification × Titre * Code accès et videos arrivée 16h Pour cet hé…" at bounding box center [631, 329] width 1263 height 659
click at [1006, 67] on span "×" at bounding box center [1015, 72] width 23 height 55
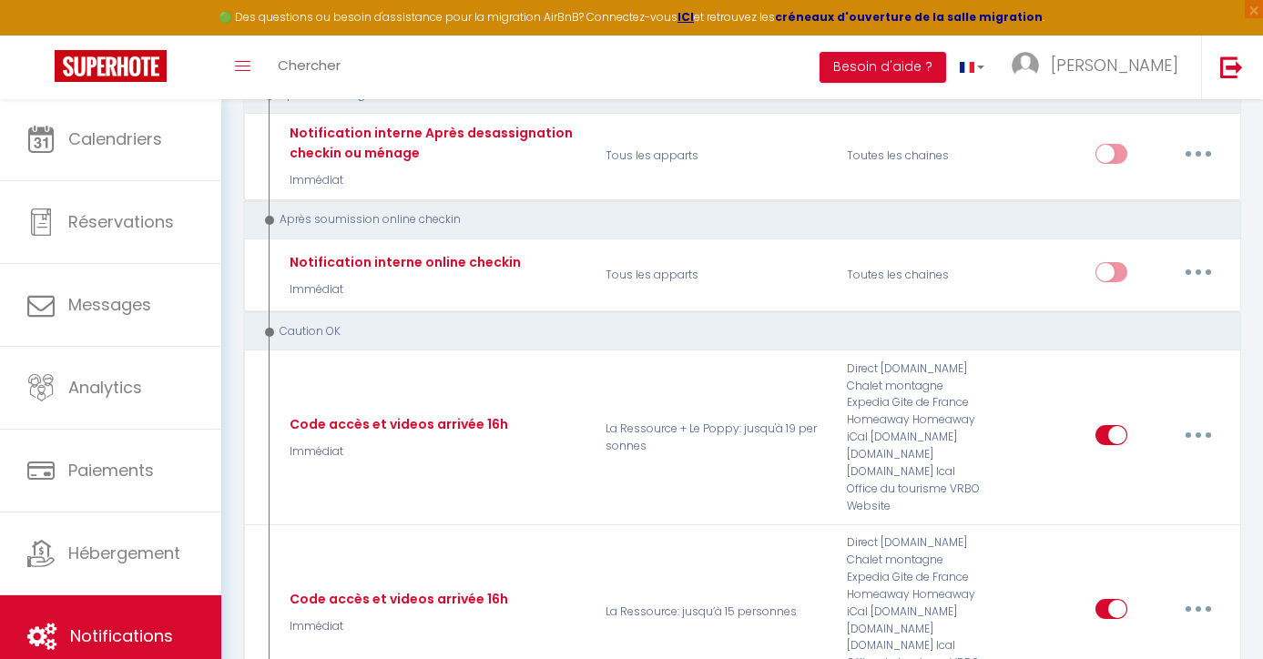
click at [922, 18] on strong "créneaux d'ouverture de la salle migration" at bounding box center [909, 16] width 268 height 15
click at [867, 12] on strong "créneaux d'ouverture de la salle migration" at bounding box center [909, 16] width 268 height 15
